Goal: Task Accomplishment & Management: Use online tool/utility

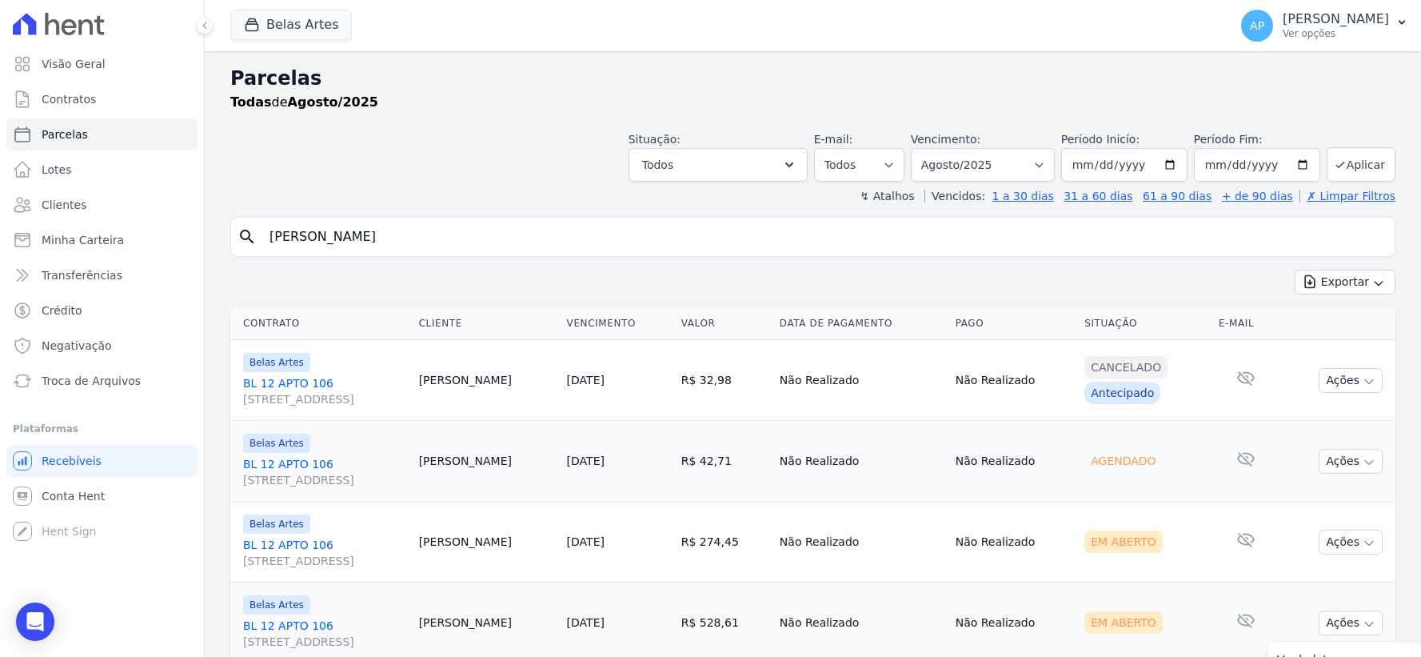
select select
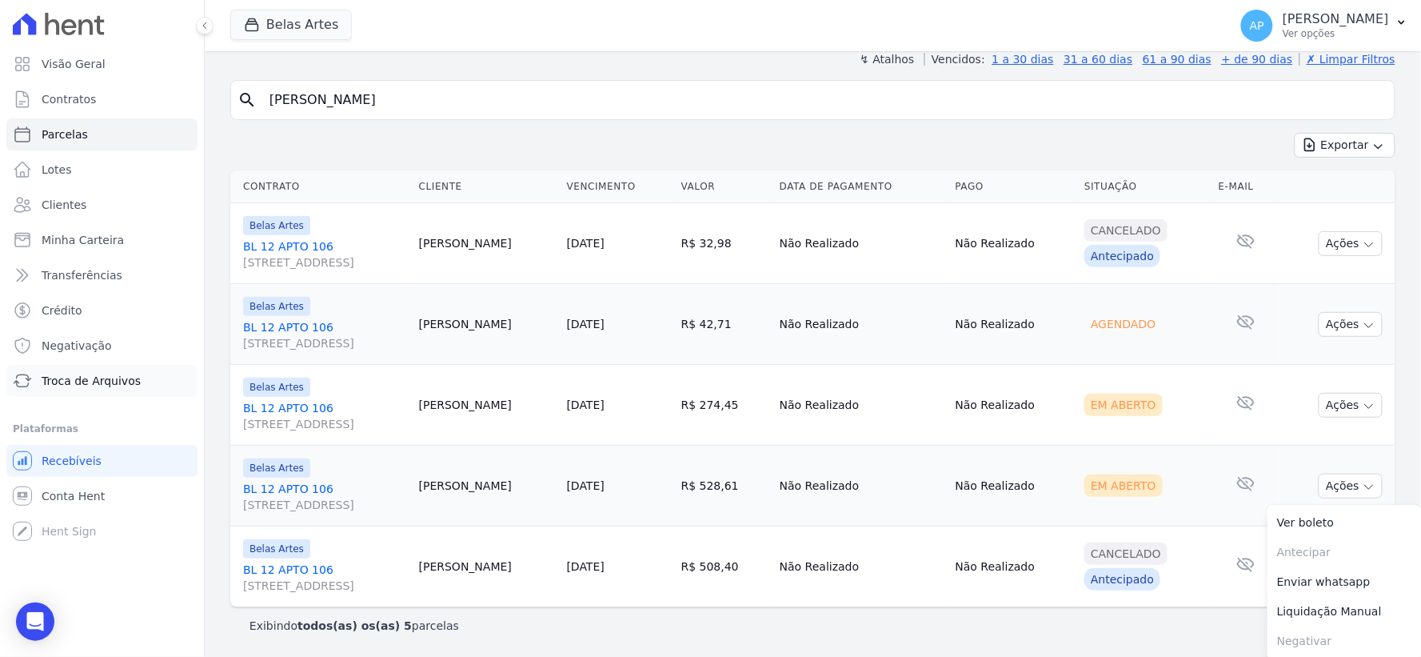
click at [68, 376] on span "Troca de Arquivos" at bounding box center [91, 381] width 99 height 16
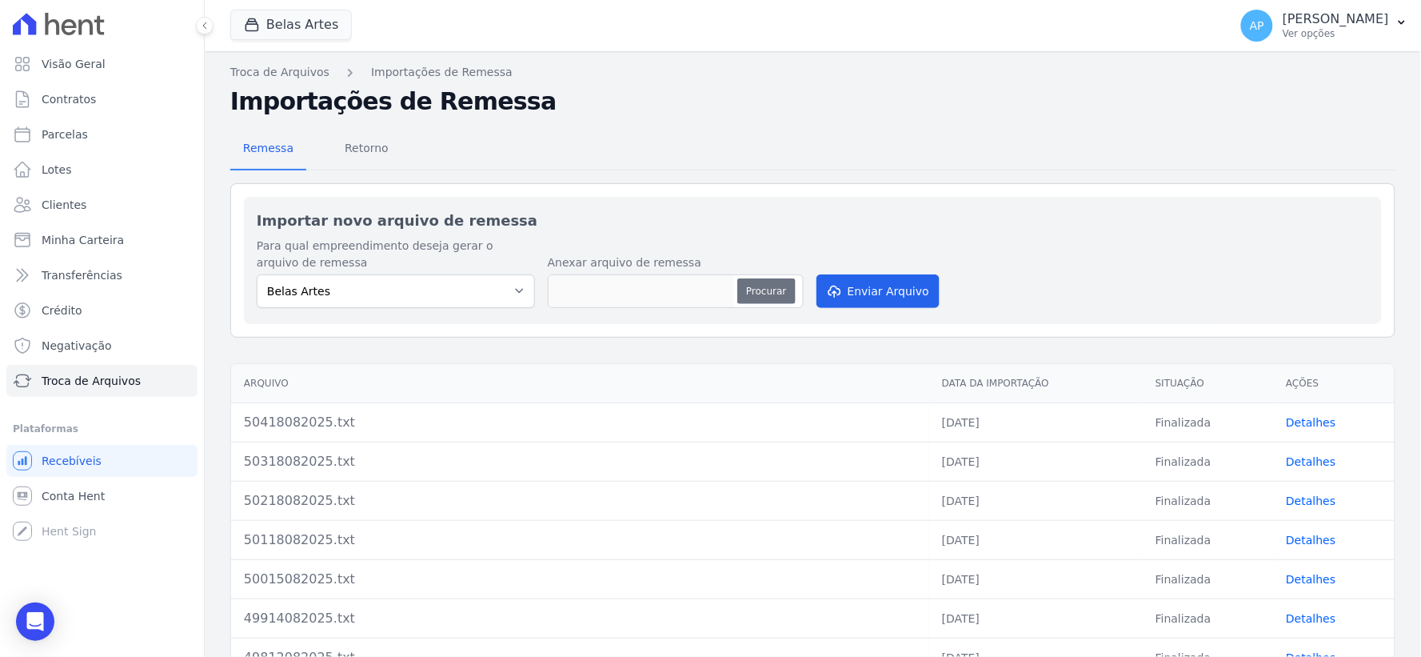
click at [777, 283] on button "Procurar" at bounding box center [766, 291] width 58 height 26
type input "50519082025.txt"
click at [856, 300] on button "Enviar Arquivo" at bounding box center [877, 291] width 123 height 34
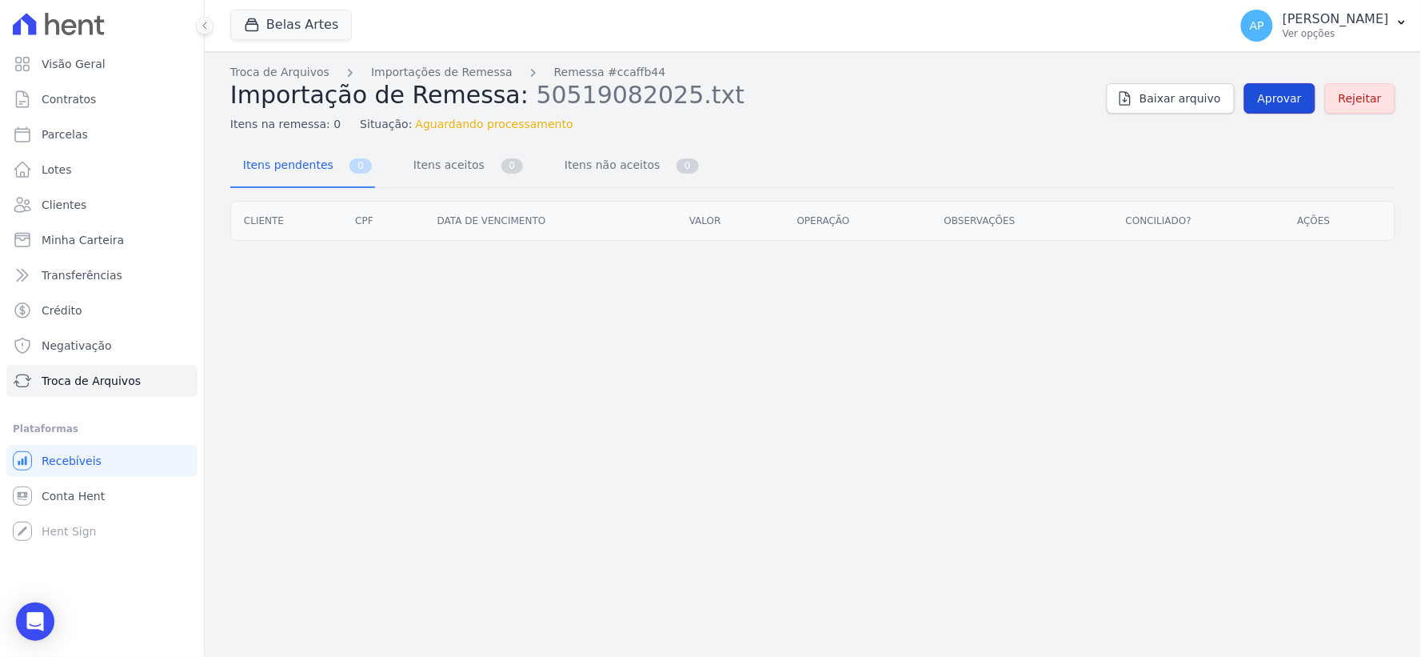
click at [1264, 97] on link "Aprovar" at bounding box center [1279, 98] width 71 height 30
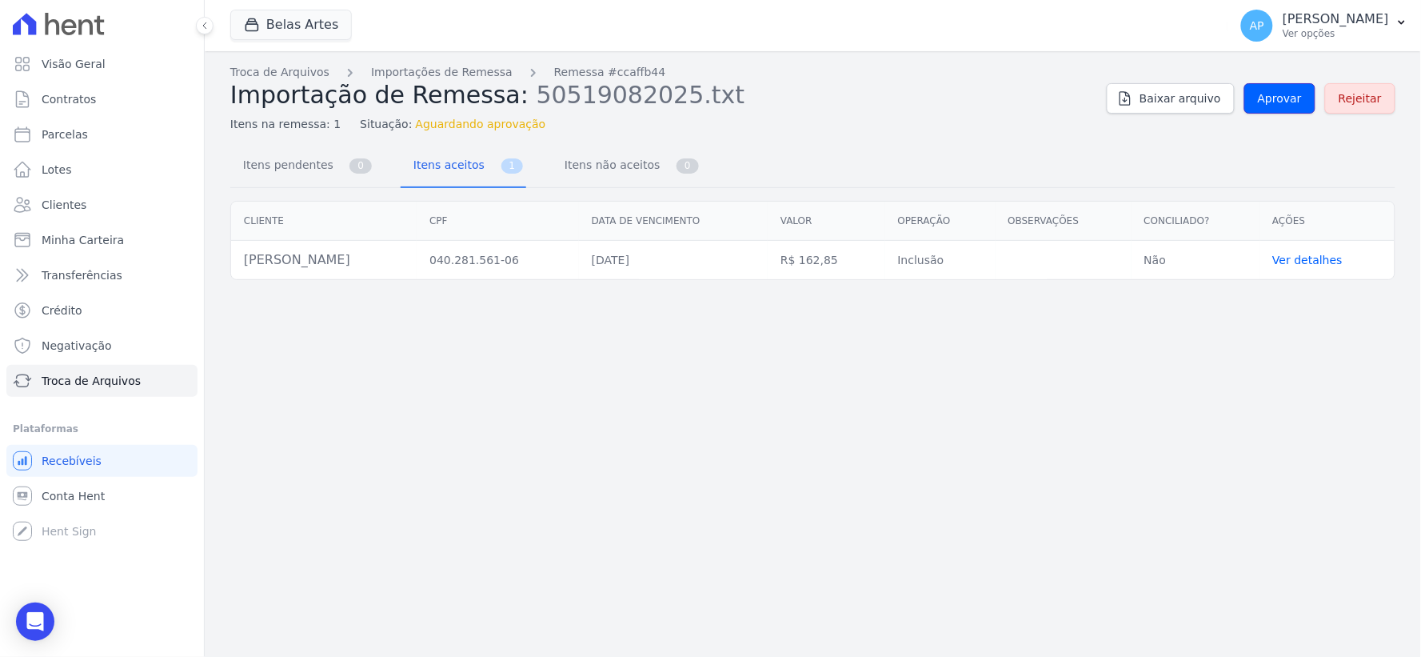
click at [1277, 89] on link "Aprovar" at bounding box center [1279, 98] width 71 height 30
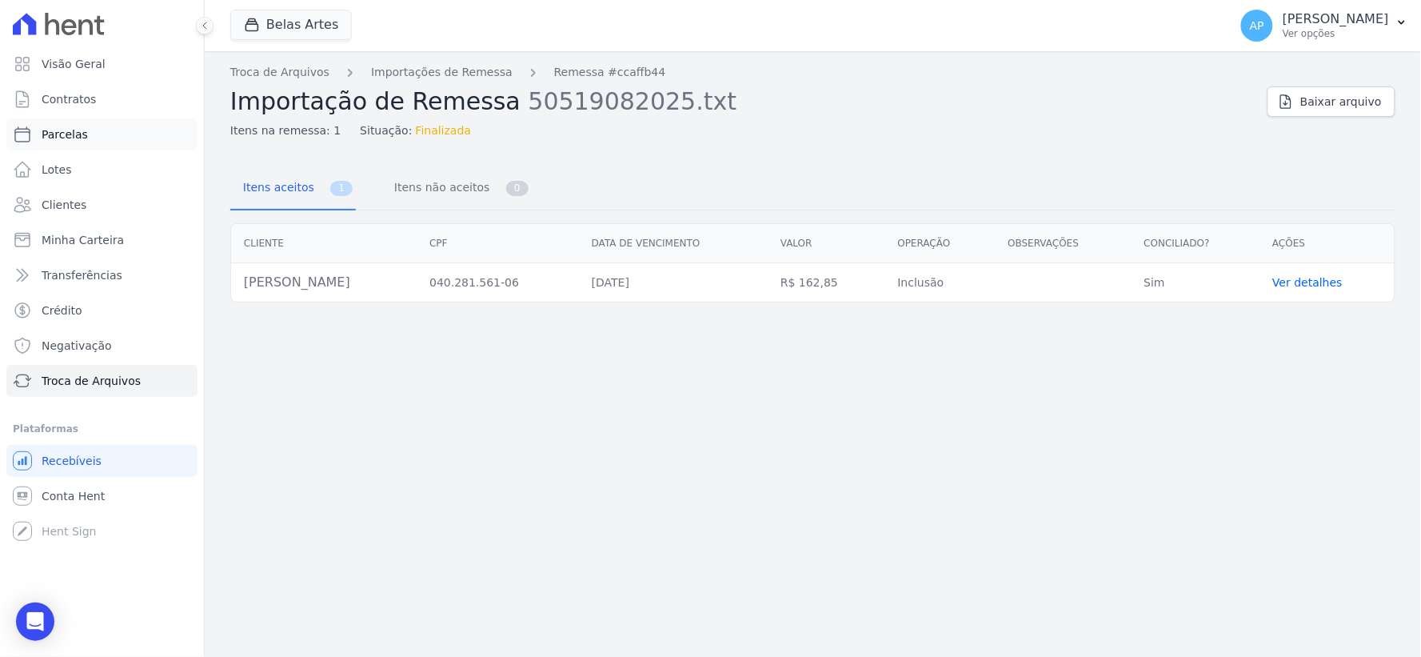
click at [88, 136] on link "Parcelas" at bounding box center [101, 134] width 191 height 32
select select
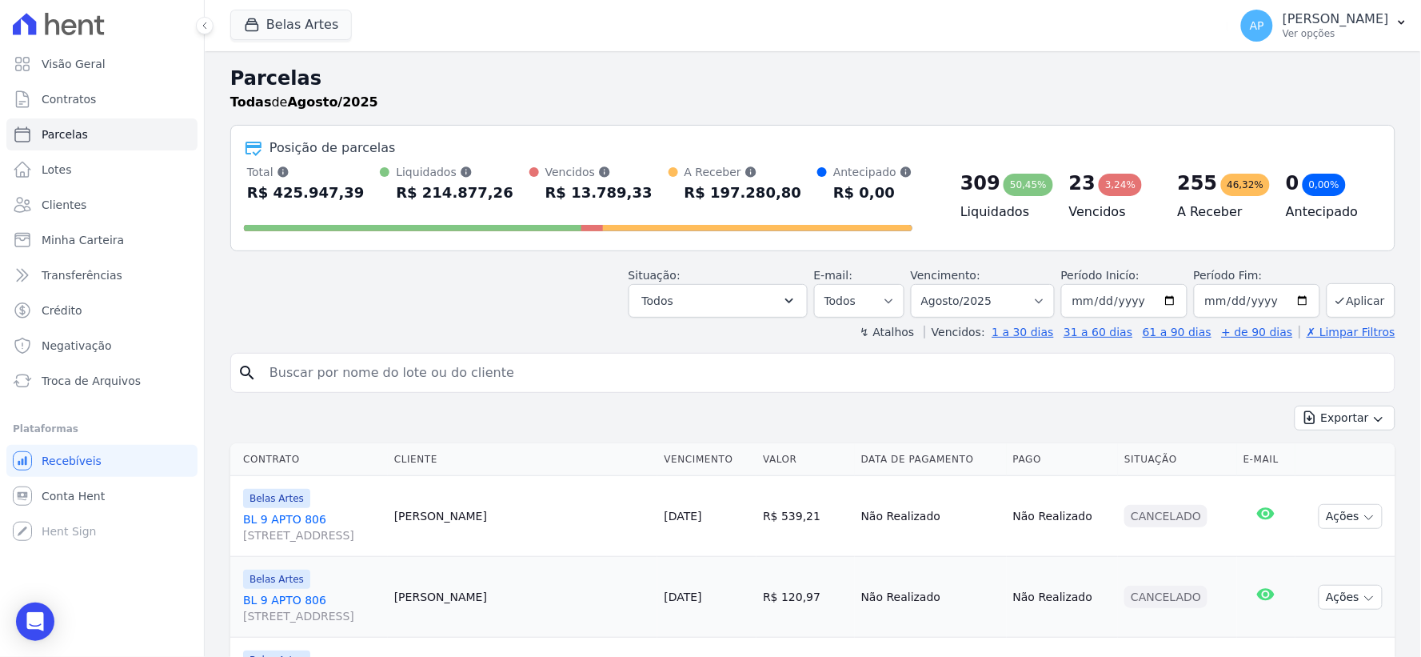
click at [473, 365] on input "search" at bounding box center [824, 373] width 1128 height 32
paste input "[PERSON_NAME]"
type input "[PERSON_NAME]"
select select
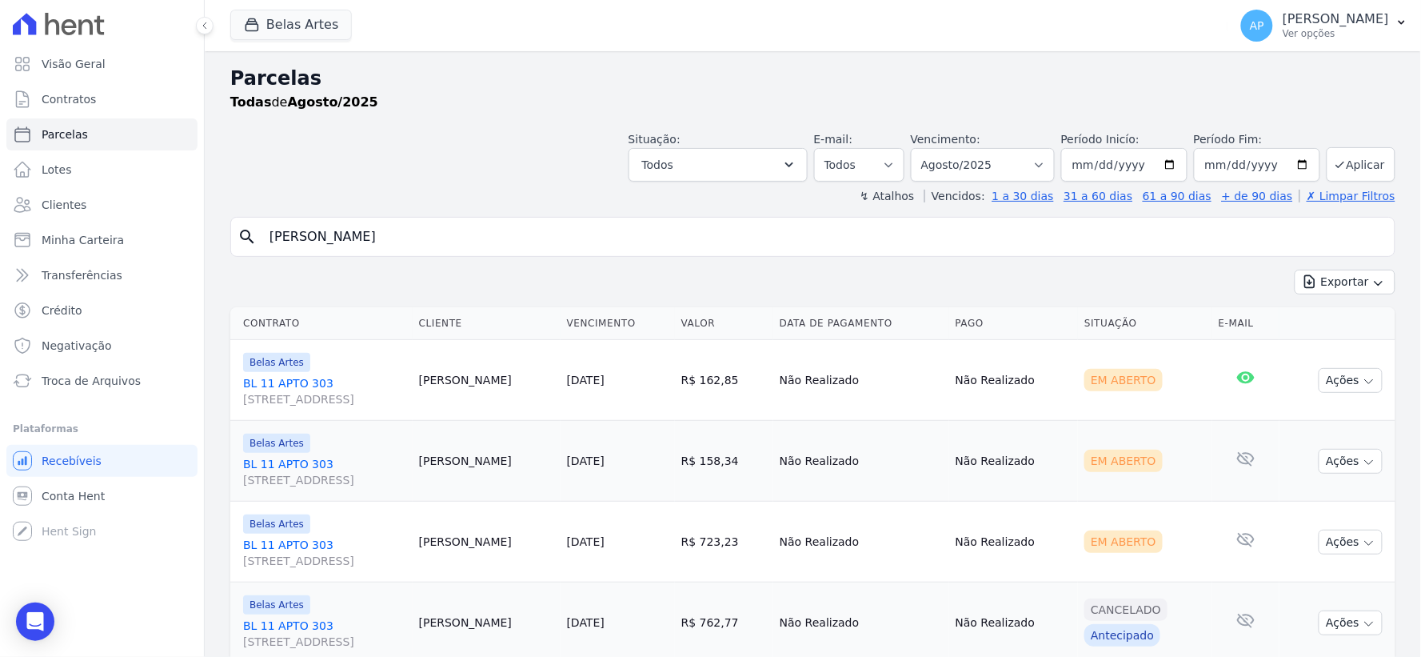
scroll to position [56, 0]
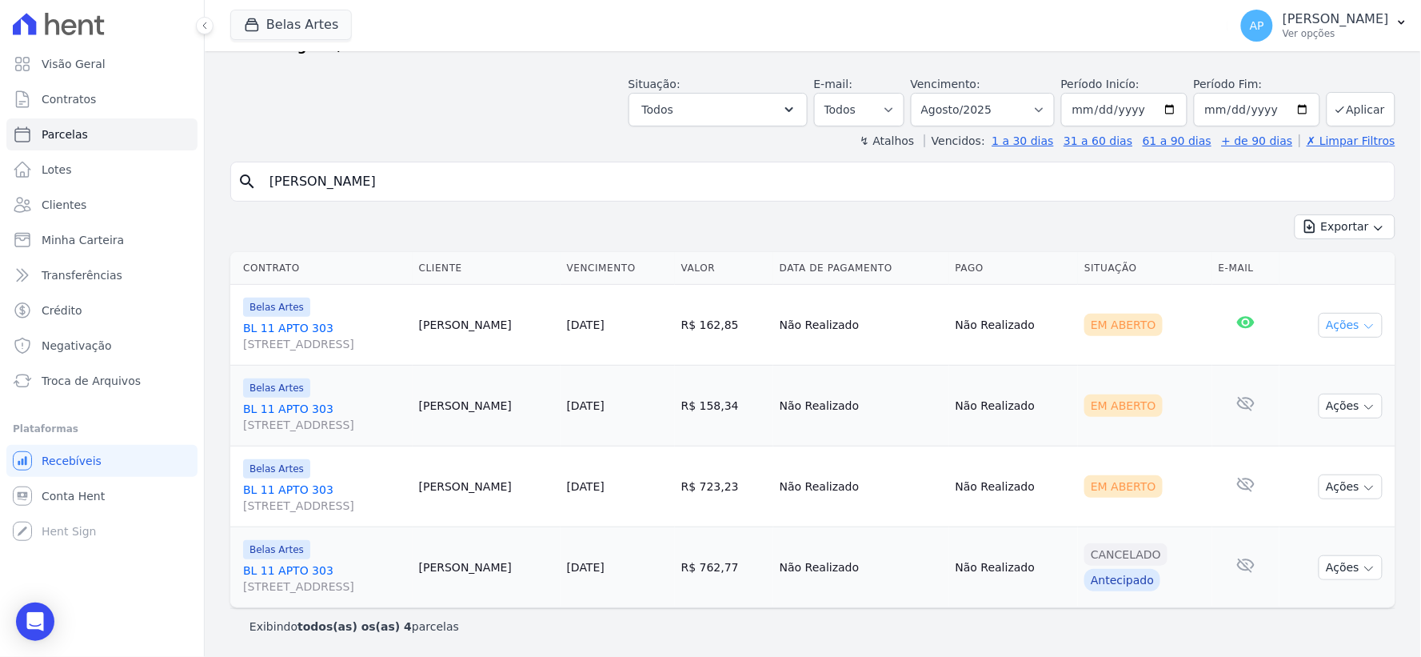
click at [1339, 318] on button "Ações" at bounding box center [1351, 325] width 64 height 25
click at [1292, 362] on link "Ver boleto" at bounding box center [1344, 362] width 154 height 30
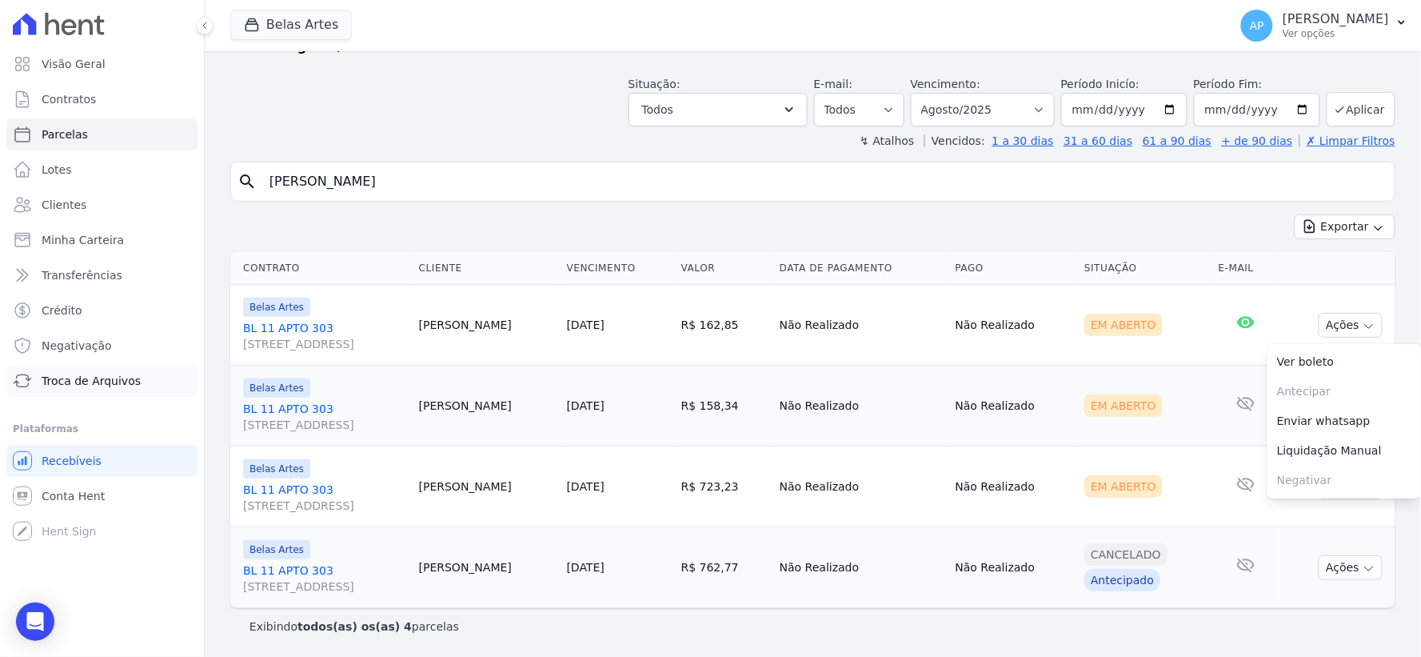
click at [57, 373] on span "Troca de Arquivos" at bounding box center [91, 381] width 99 height 16
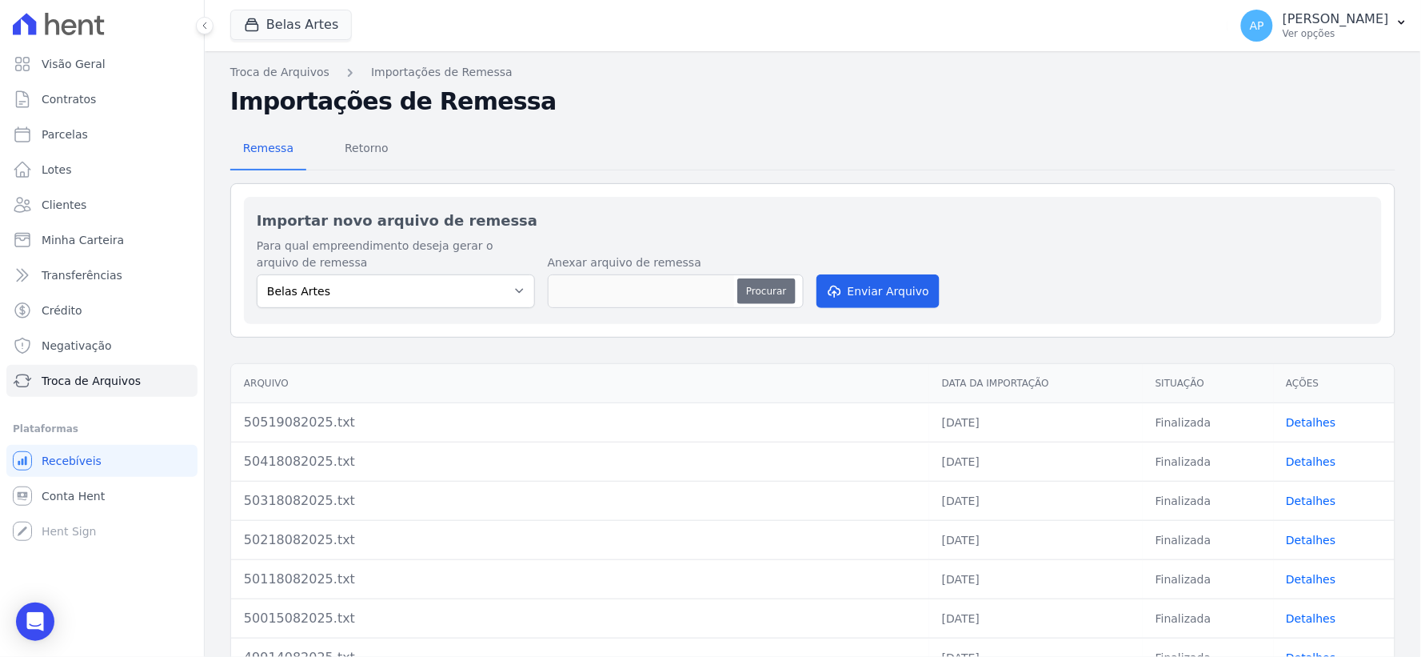
click at [744, 282] on button "Procurar" at bounding box center [766, 291] width 58 height 26
type input "50619082025.txt"
click at [857, 293] on button "Enviar Arquivo" at bounding box center [877, 291] width 123 height 34
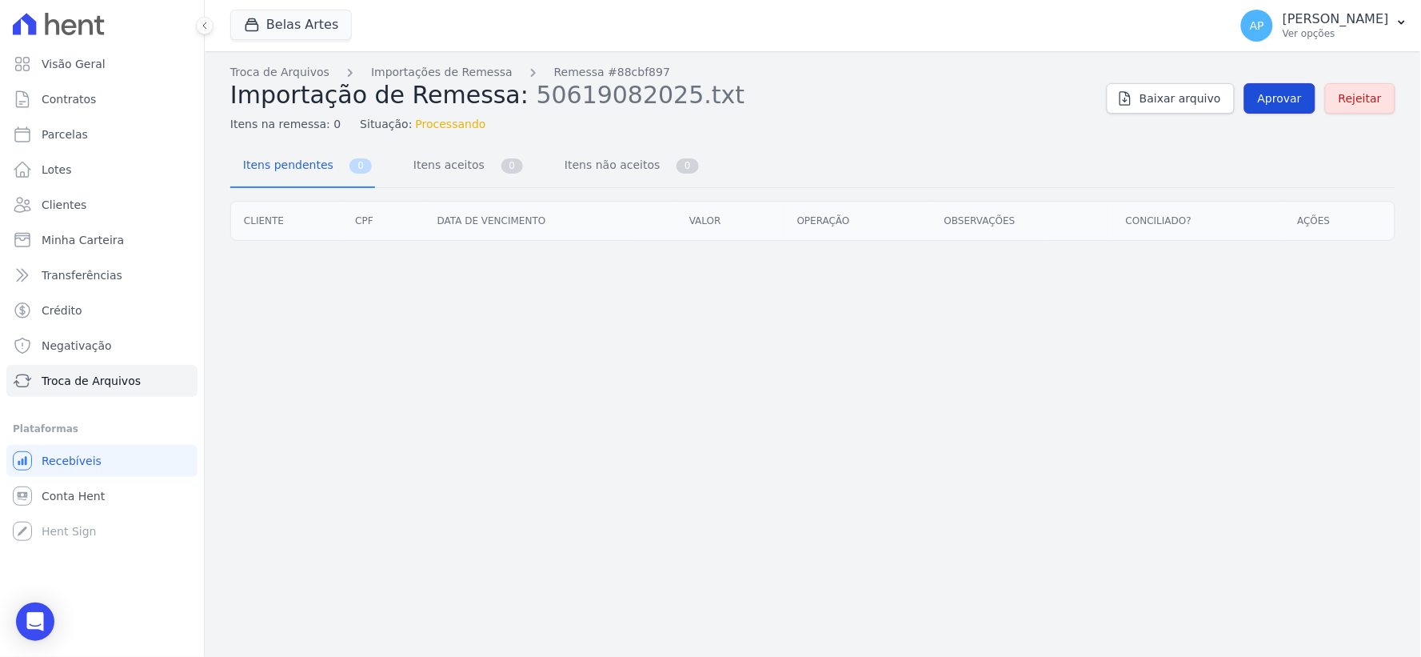
click at [1283, 107] on link "Aprovar" at bounding box center [1279, 98] width 71 height 30
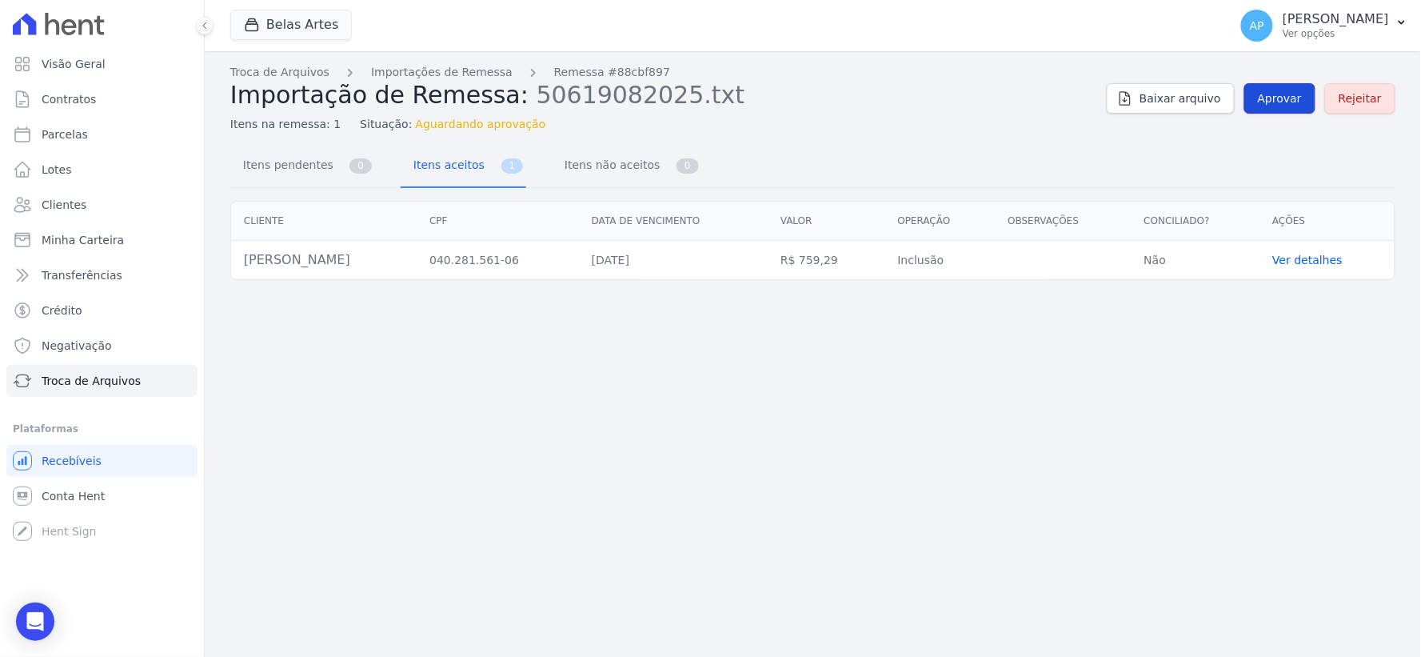
click at [1271, 106] on link "Aprovar" at bounding box center [1279, 98] width 71 height 30
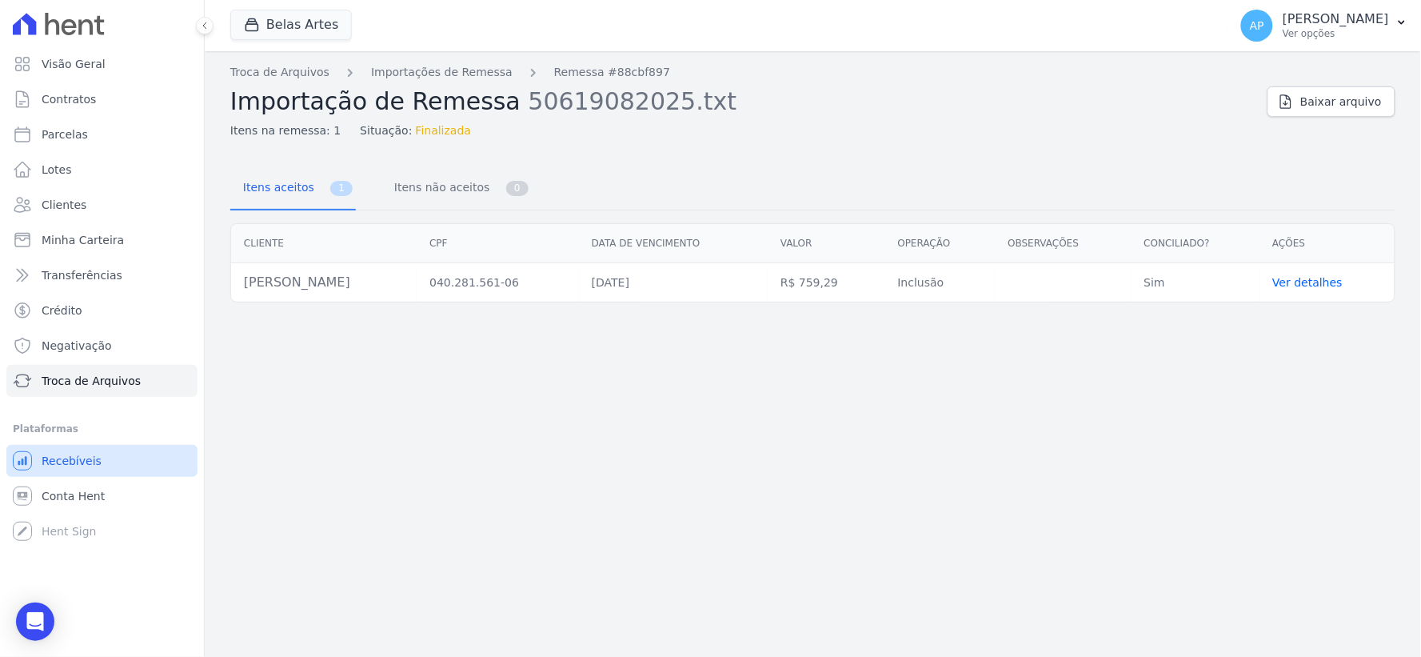
click at [72, 461] on span "Recebíveis" at bounding box center [72, 461] width 60 height 16
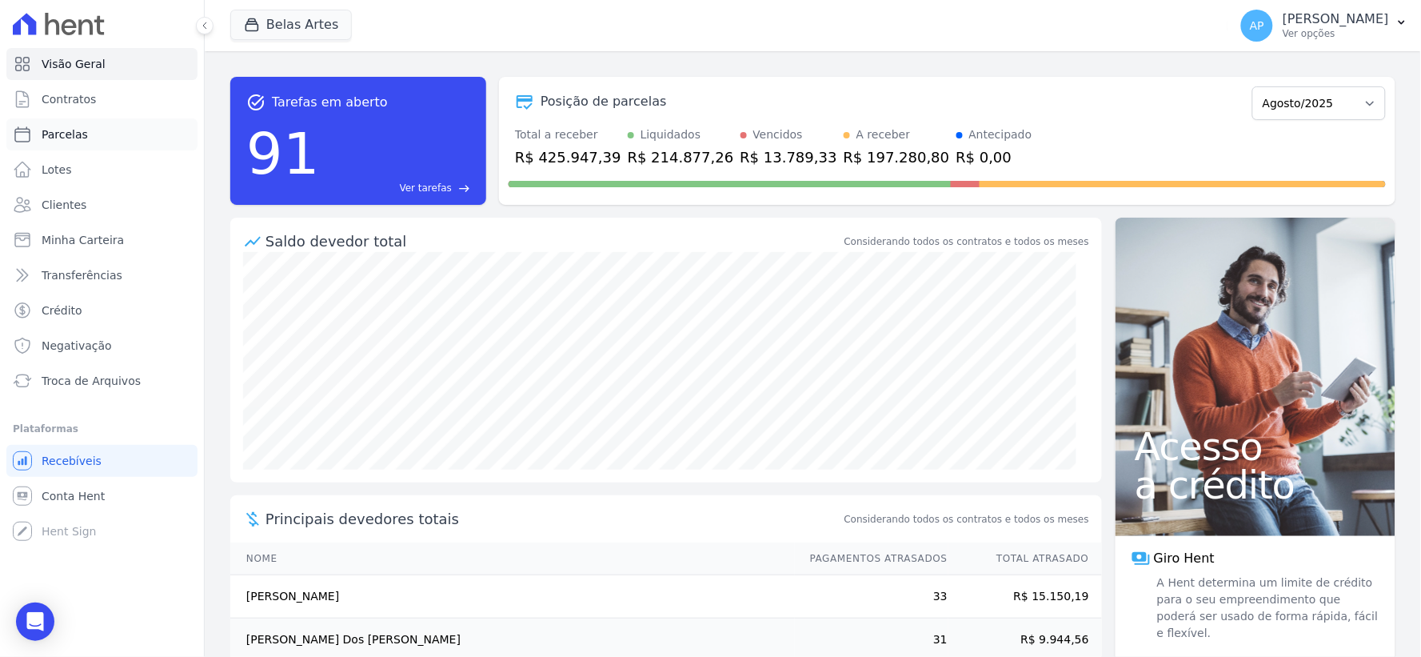
click at [66, 133] on span "Parcelas" at bounding box center [65, 134] width 46 height 16
select select
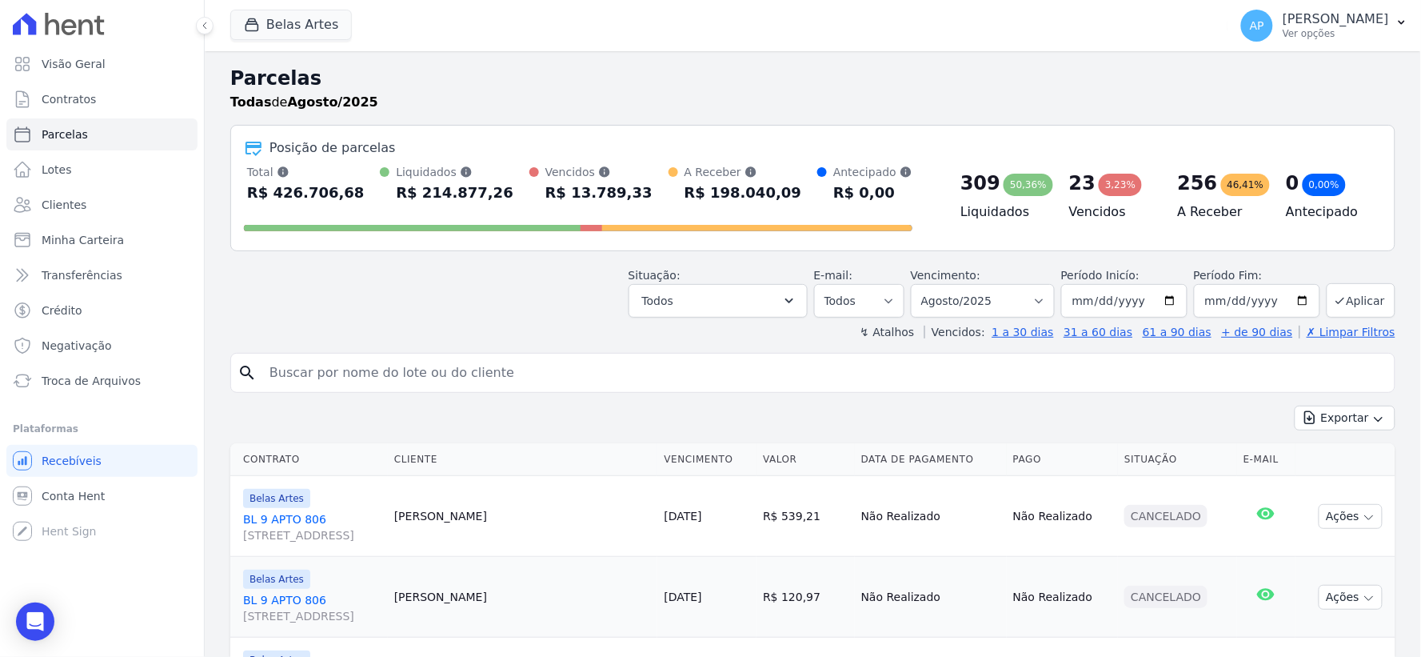
click at [680, 376] on input "search" at bounding box center [824, 373] width 1128 height 32
paste input "[PERSON_NAME]"
type input "[PERSON_NAME]"
select select
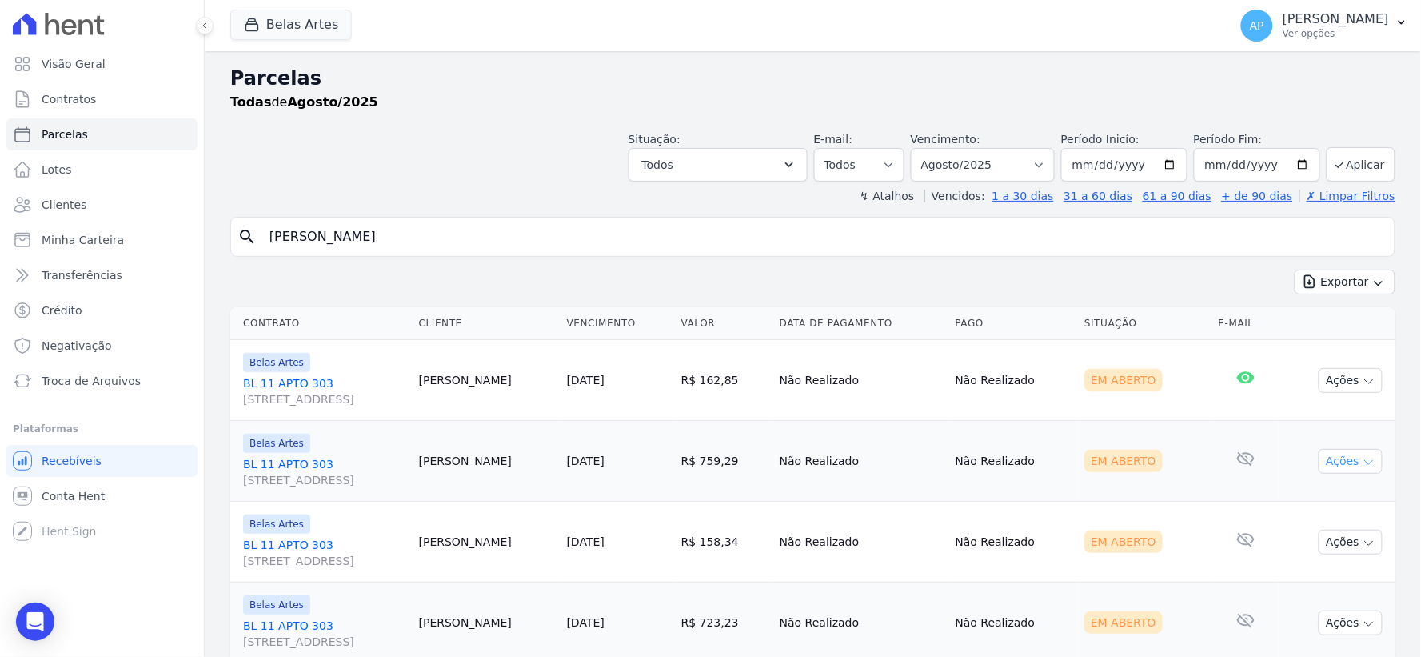
click at [1326, 461] on button "Ações" at bounding box center [1351, 461] width 64 height 25
click at [1284, 498] on link "Ver boleto" at bounding box center [1344, 498] width 154 height 30
